Goal: Task Accomplishment & Management: Use online tool/utility

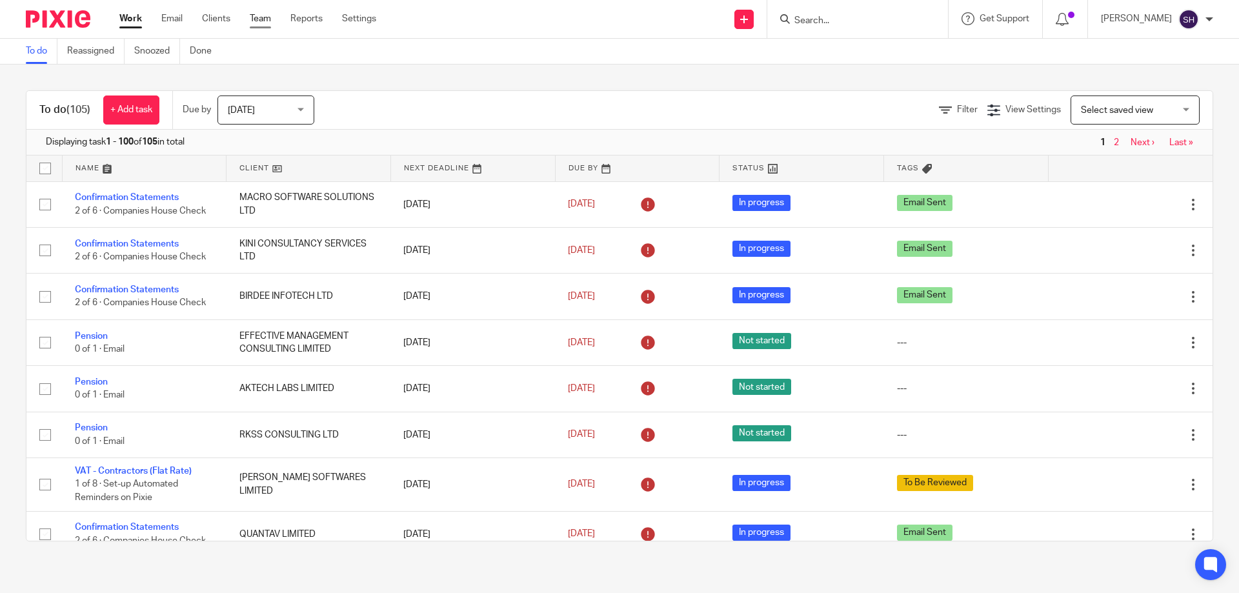
click at [258, 21] on link "Team" at bounding box center [260, 18] width 21 height 13
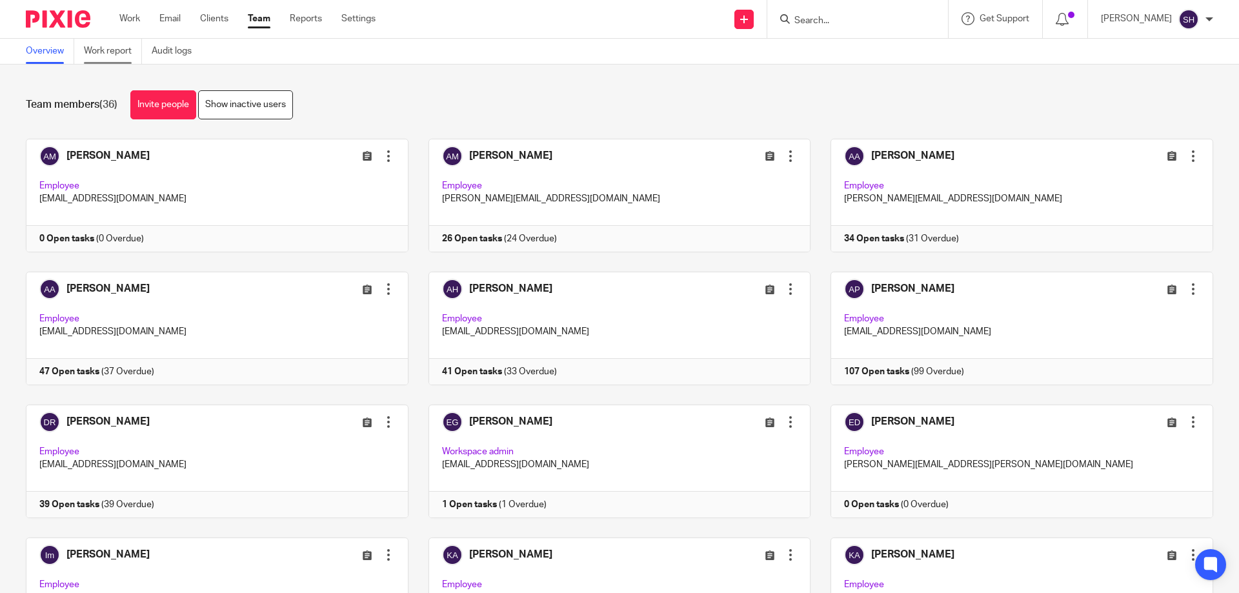
click at [128, 46] on link "Work report" at bounding box center [113, 51] width 58 height 25
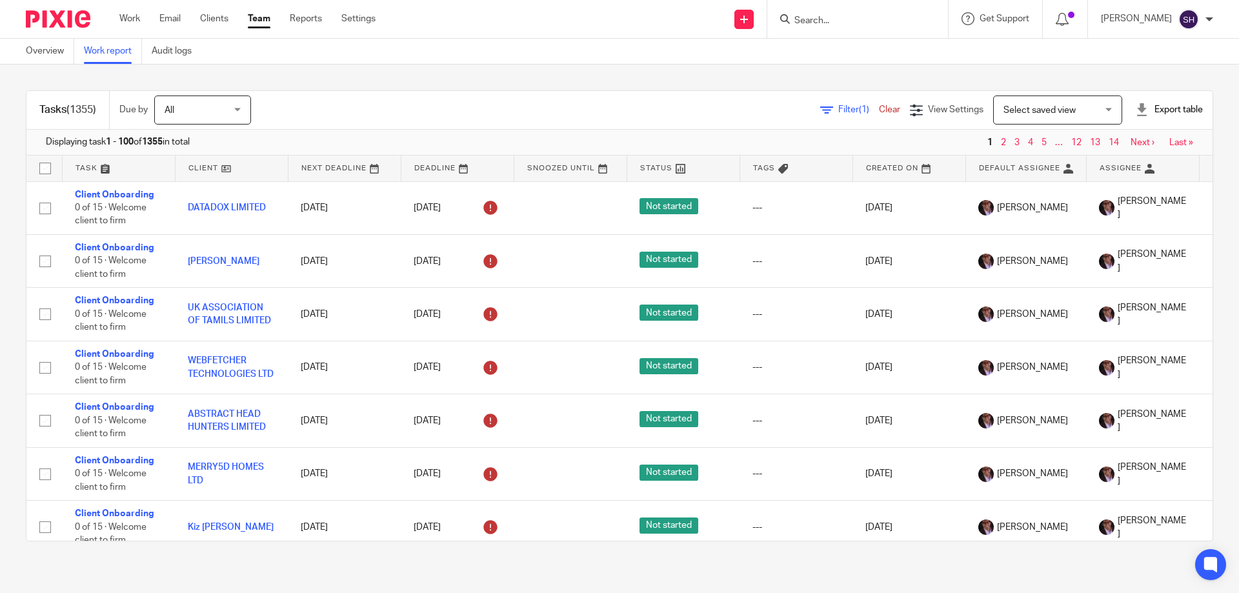
click at [838, 107] on span "Filter (1)" at bounding box center [858, 109] width 41 height 9
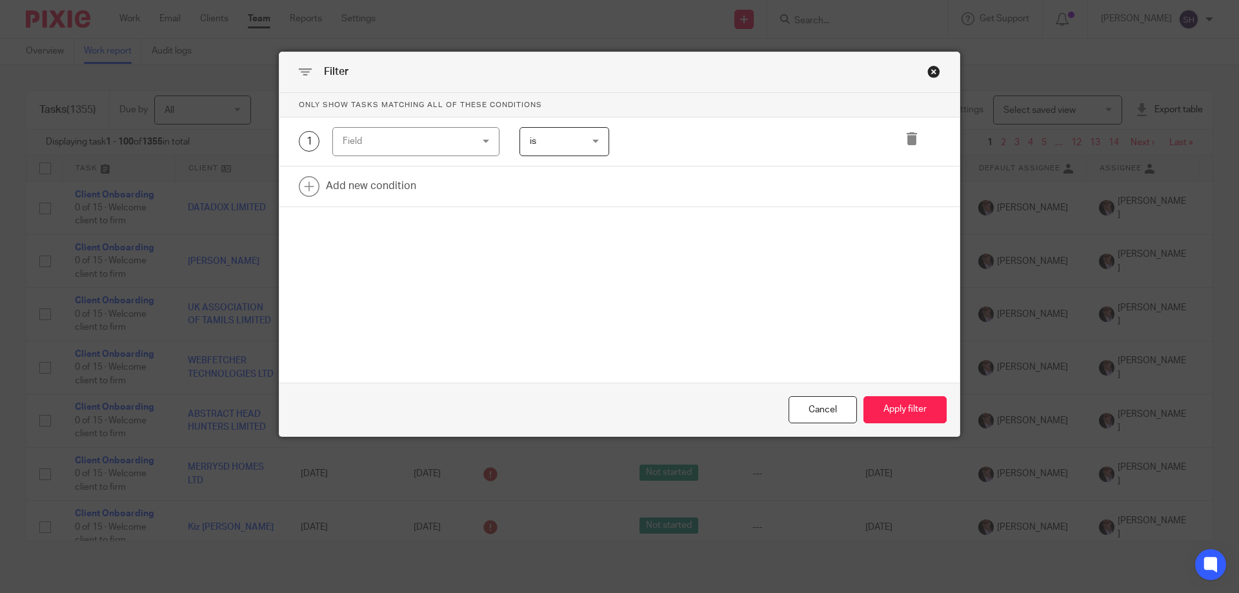
click at [435, 139] on div "Field" at bounding box center [405, 141] width 125 height 27
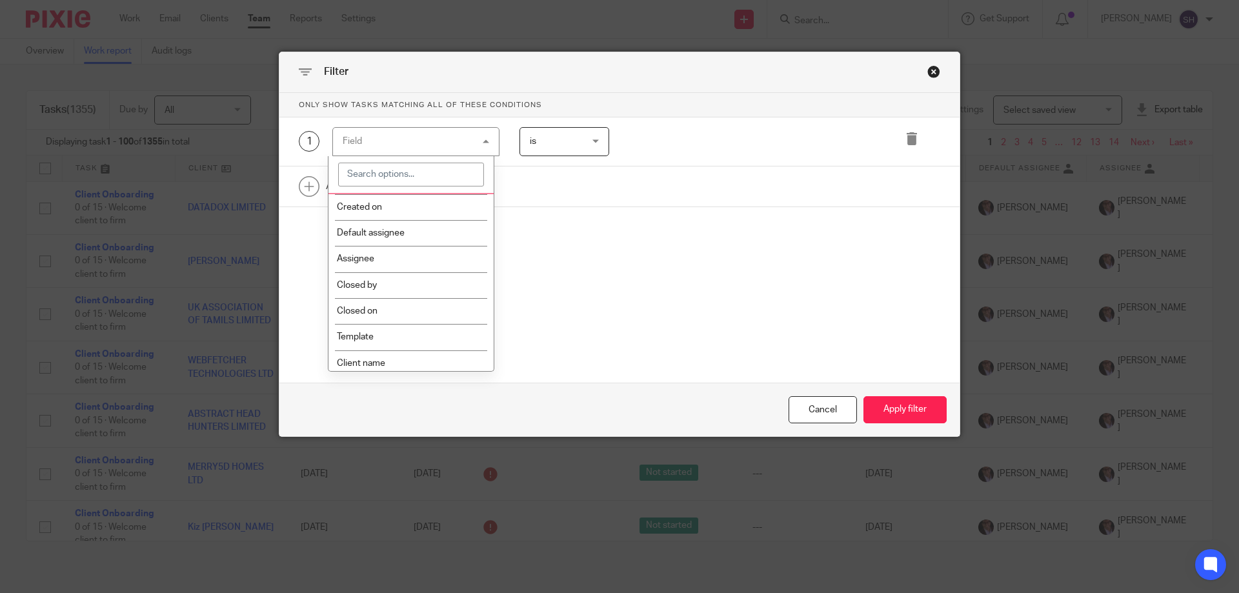
scroll to position [108, 0]
click at [433, 324] on li "Template" at bounding box center [411, 334] width 166 height 26
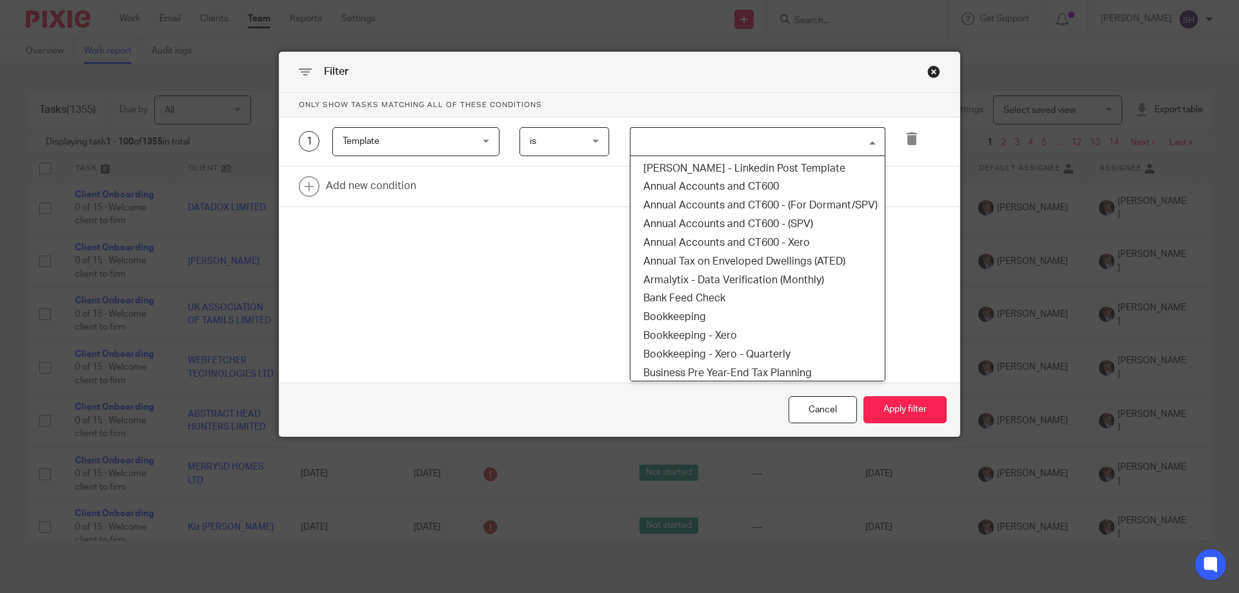
click at [702, 150] on input "Search for option" at bounding box center [755, 141] width 246 height 23
click at [711, 185] on li "Annual Accounts and CT600" at bounding box center [757, 186] width 254 height 19
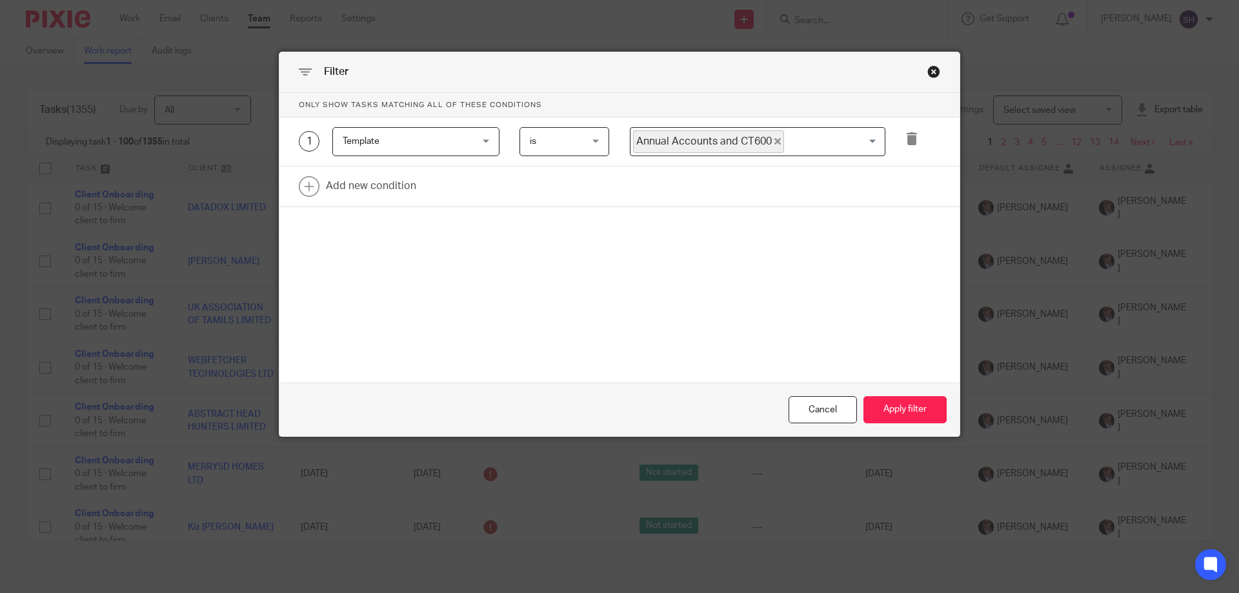
click at [816, 142] on input "Search for option" at bounding box center [831, 141] width 92 height 23
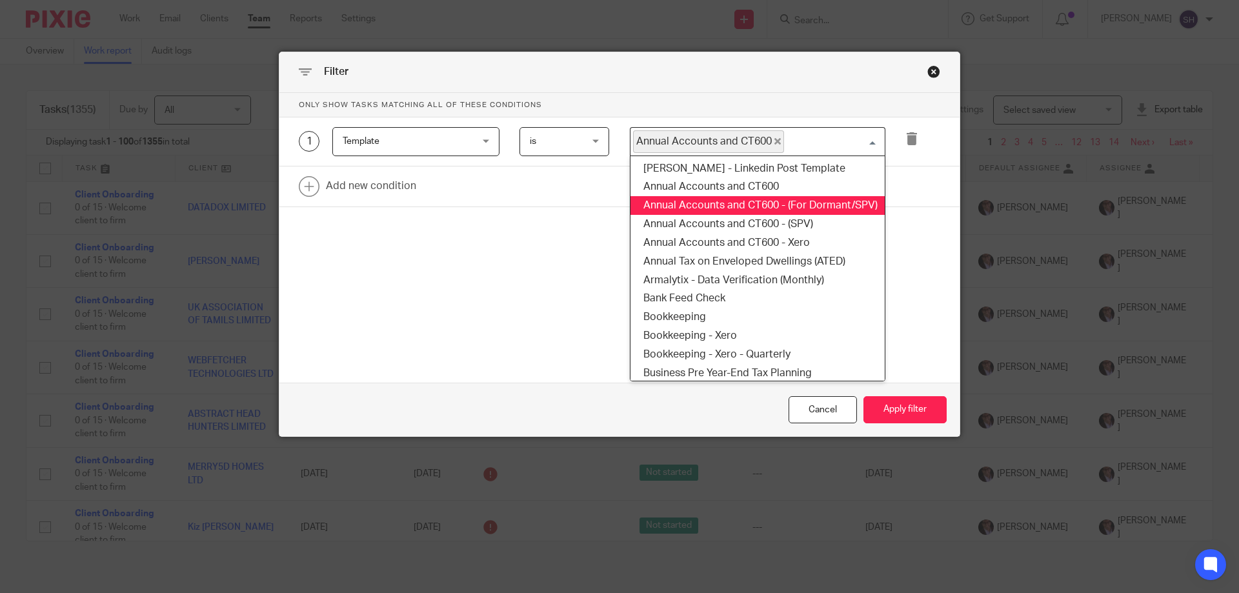
click at [810, 205] on li "Annual Accounts and CT600 - (For Dormant/SPV)" at bounding box center [757, 205] width 254 height 19
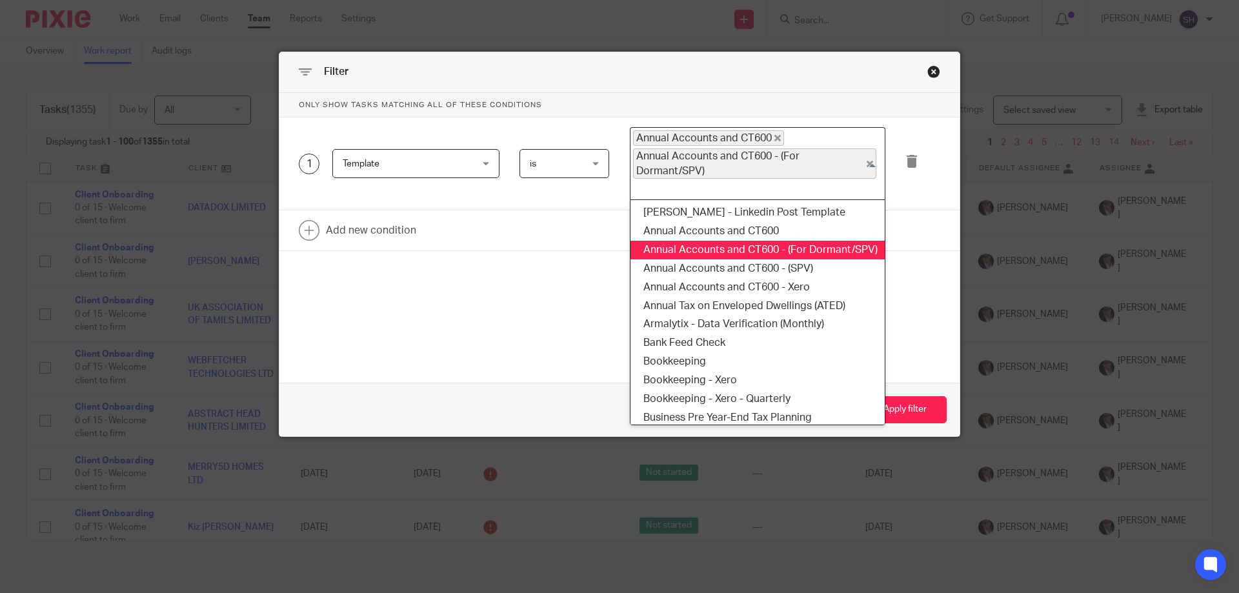
click at [826, 184] on input "Search for option" at bounding box center [755, 188] width 246 height 15
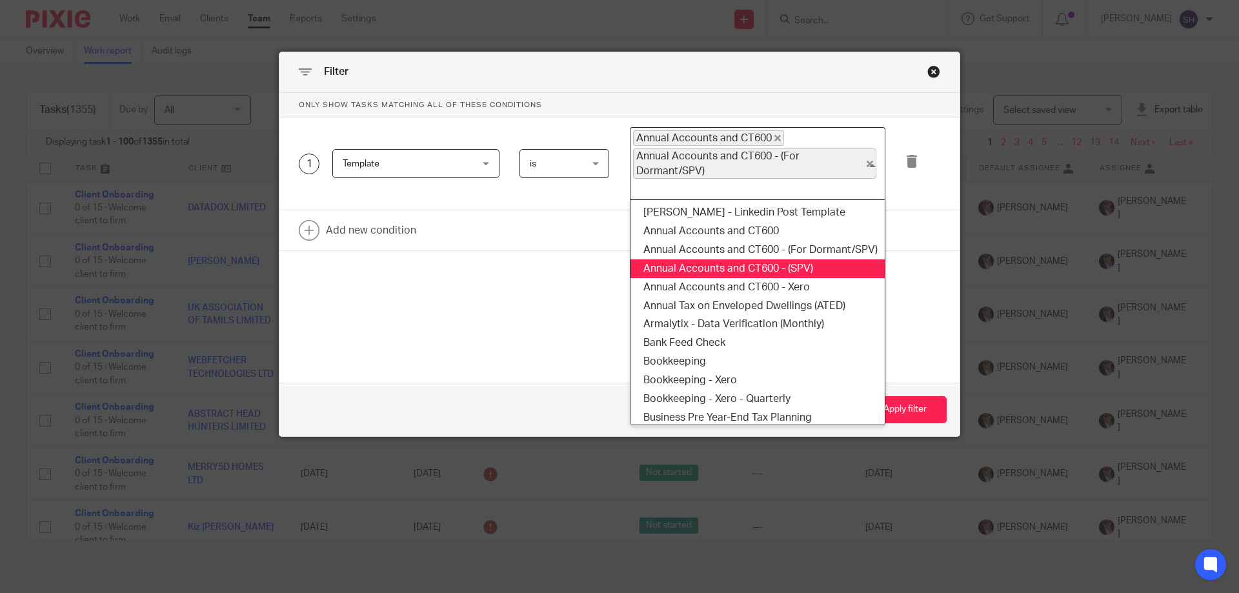
click at [801, 267] on li "Annual Accounts and CT600 - (SPV)" at bounding box center [757, 268] width 254 height 19
click at [835, 197] on div "Annual Accounts and CT600 Annual Accounts and CT600 - (For Dormant/SPV) Annual …" at bounding box center [757, 164] width 255 height 74
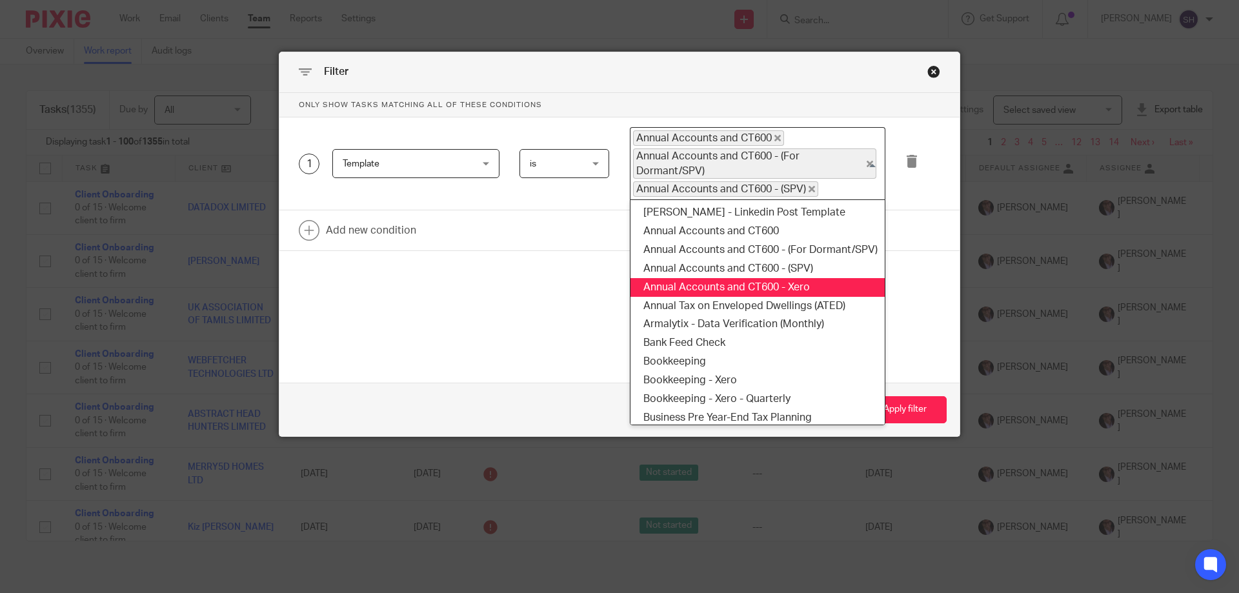
click at [821, 283] on li "Annual Accounts and CT600 - Xero" at bounding box center [757, 287] width 254 height 19
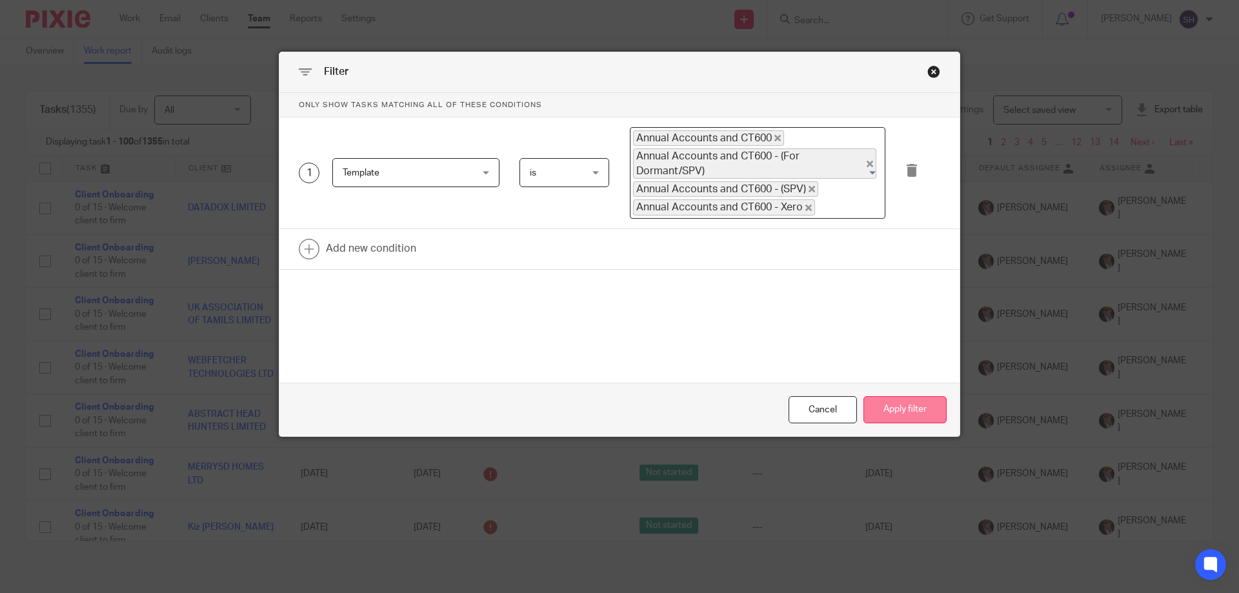
click at [903, 403] on button "Apply filter" at bounding box center [904, 410] width 83 height 28
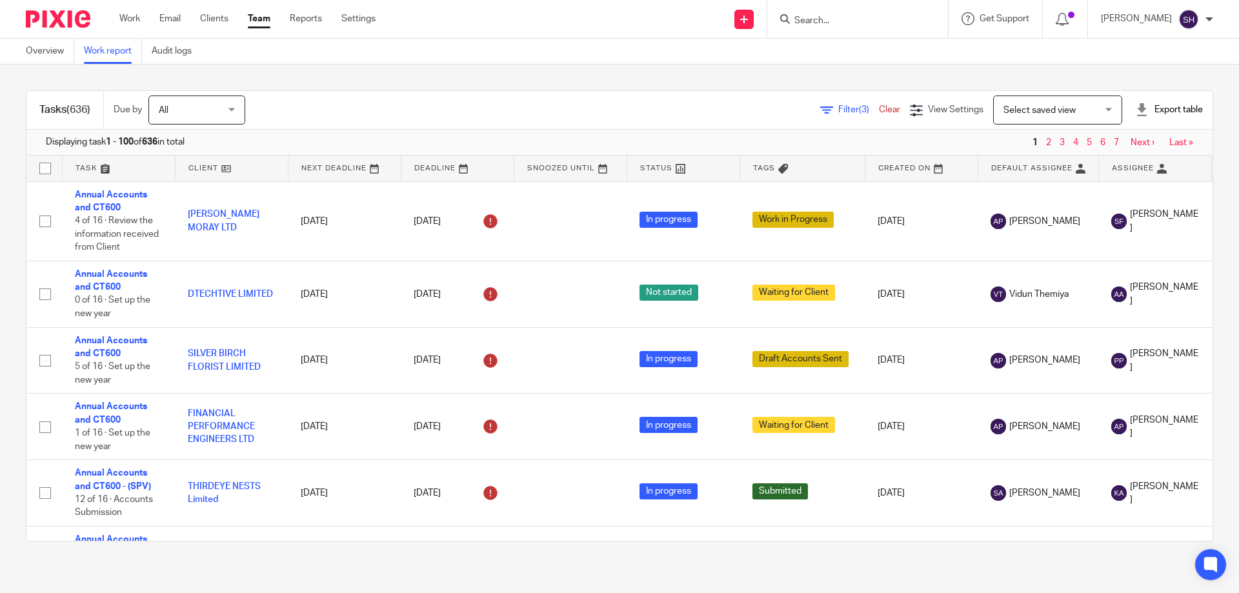
click at [1161, 106] on div "Export table" at bounding box center [1169, 109] width 68 height 13
click at [1132, 136] on link "CSV format" at bounding box center [1122, 138] width 47 height 9
